Goal: Answer question/provide support

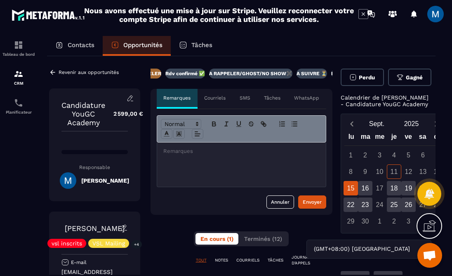
scroll to position [0, 256]
click at [227, 73] on p "A RAPPELER/GHOST/NO SHOW✖️" at bounding box center [212, 73] width 83 height 7
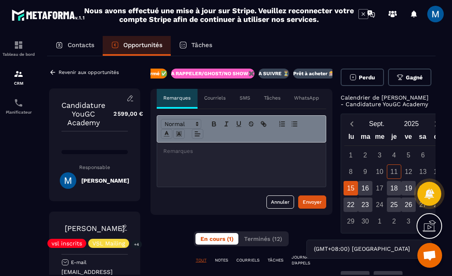
click at [220, 154] on p at bounding box center [241, 150] width 156 height 7
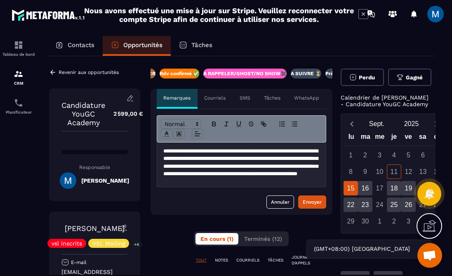
scroll to position [6, 0]
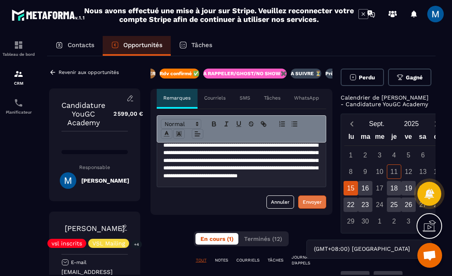
click at [319, 202] on div "Envoyer" at bounding box center [312, 202] width 19 height 8
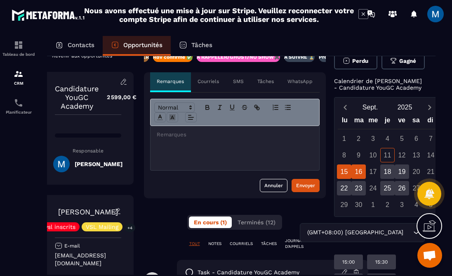
scroll to position [0, 17]
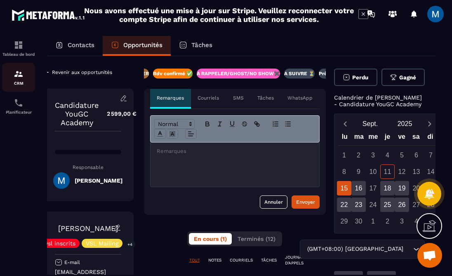
click at [12, 76] on div "CRM" at bounding box center [18, 77] width 33 height 17
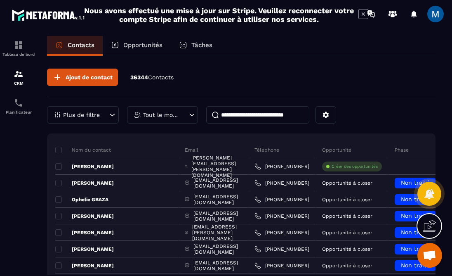
click at [155, 47] on p "Opportunités" at bounding box center [142, 44] width 39 height 7
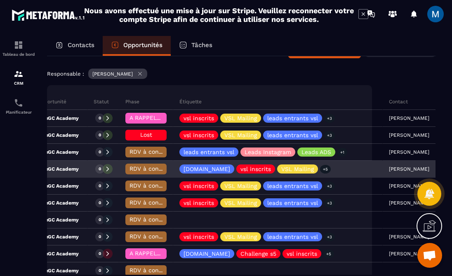
scroll to position [0, 63]
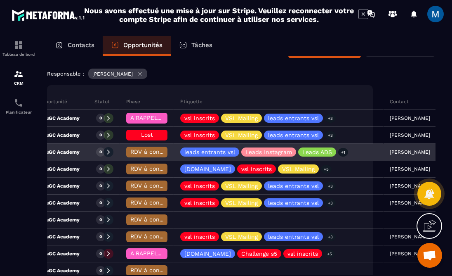
click at [83, 168] on div "Candidature YouGC Academy" at bounding box center [41, 169] width 96 height 17
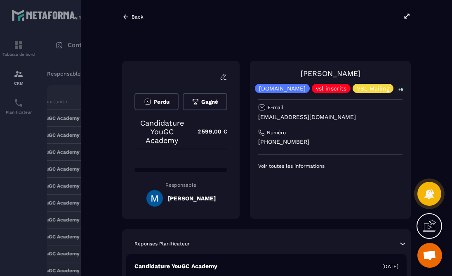
scroll to position [33, 0]
